Goal: Find contact information: Find contact information

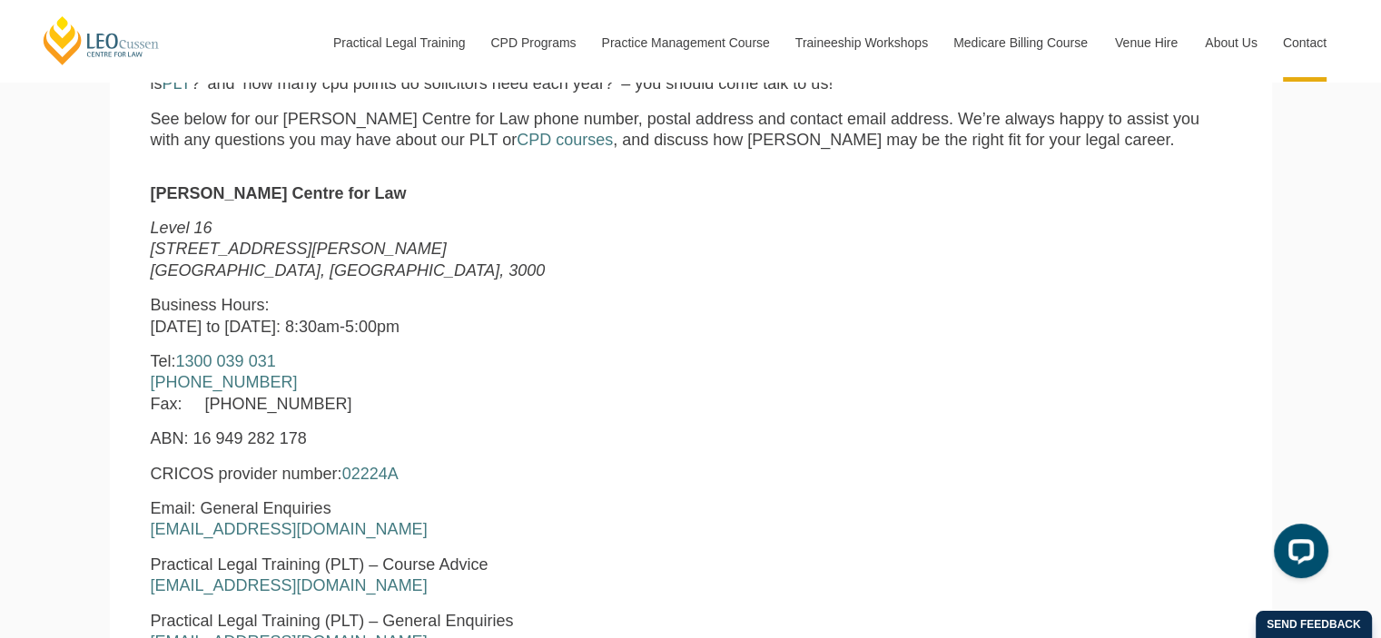
scroll to position [660, 0]
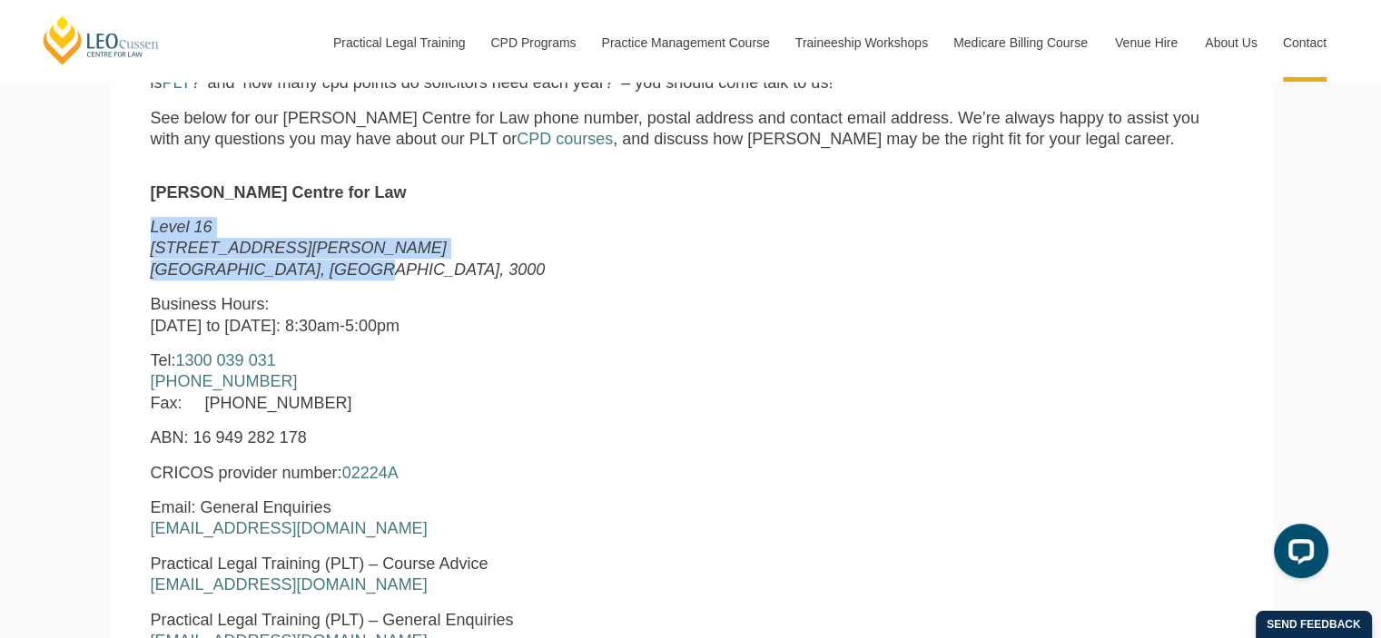
drag, startPoint x: 130, startPoint y: 228, endPoint x: 340, endPoint y: 268, distance: 214.4
click at [340, 268] on section "Leo Cussen Centre for Law Level 16 15 William Street Melbourne, Victoria, 3000 …" at bounding box center [691, 548] width 1162 height 769
copy p "Level 16 15 William Street Melbourne, Victoria, 3000"
